Goal: Task Accomplishment & Management: Manage account settings

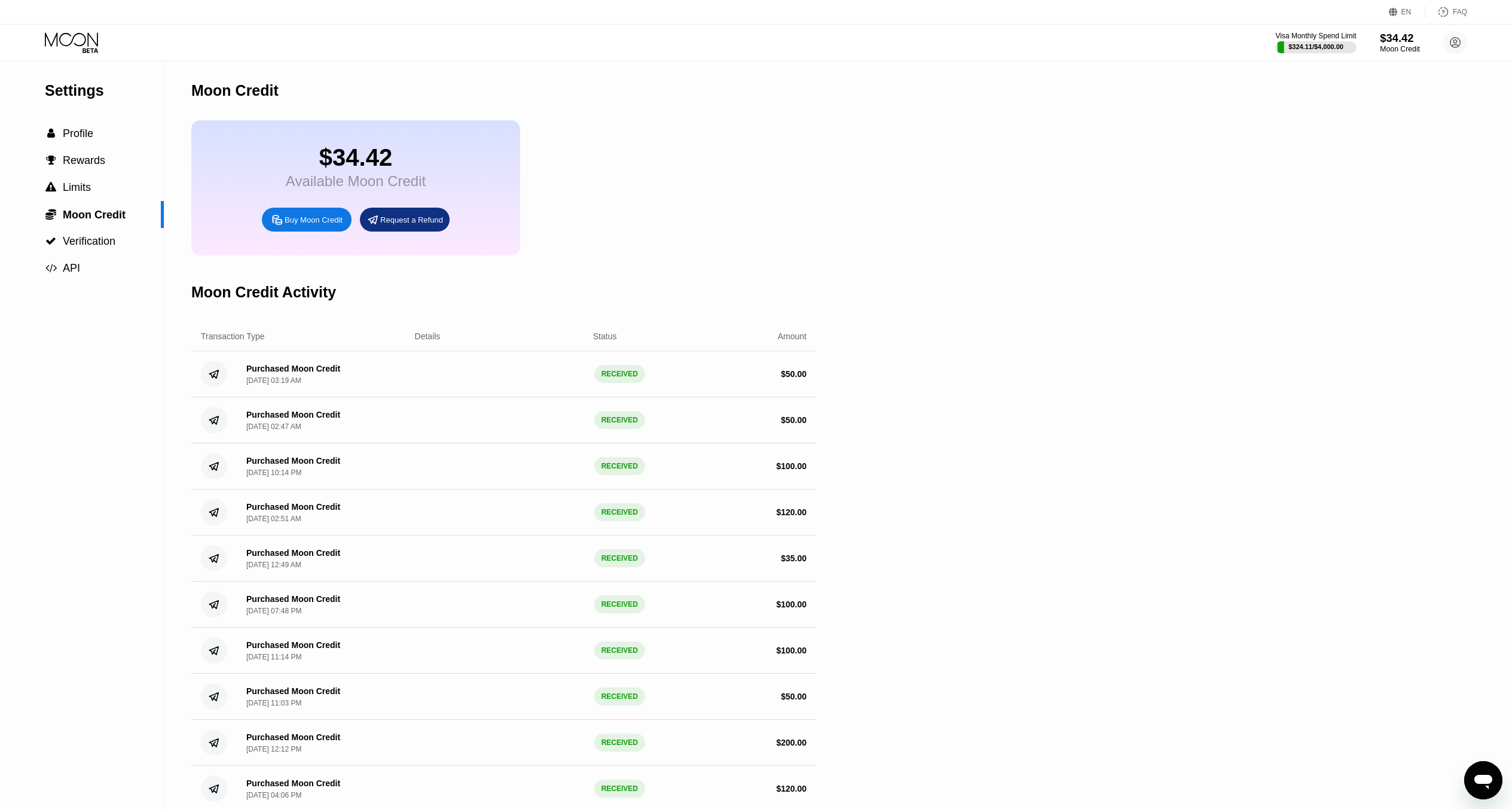
click at [1406, 34] on div "$34.42" at bounding box center [1399, 38] width 40 height 13
click at [58, 39] on icon at bounding box center [72, 43] width 55 height 21
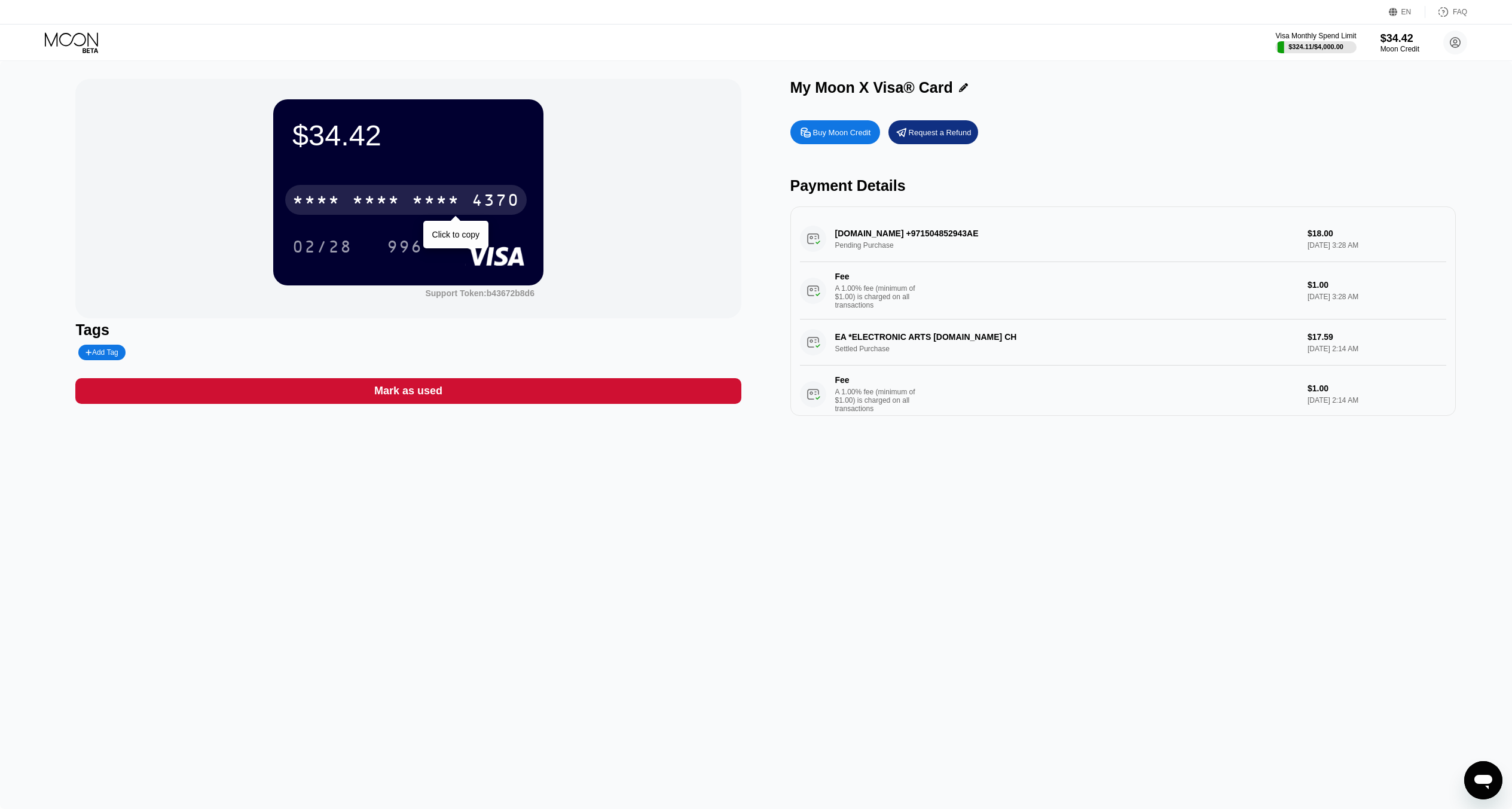
click at [374, 201] on div "* * * *" at bounding box center [376, 202] width 48 height 19
